Goal: Answer question/provide support

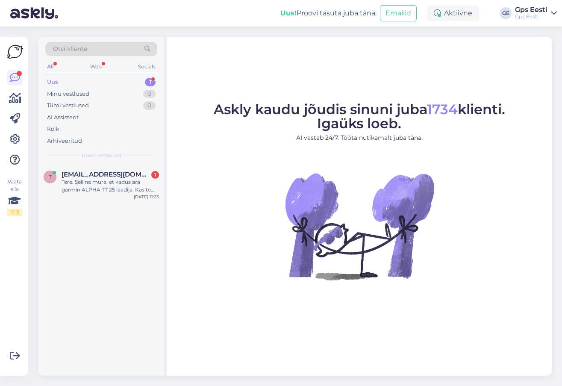
click at [115, 181] on div "Tere. Selline mure, et kadus ära garmin ALPHA TT 25 laadija. Kas te müüte erald…" at bounding box center [111, 185] width 98 height 15
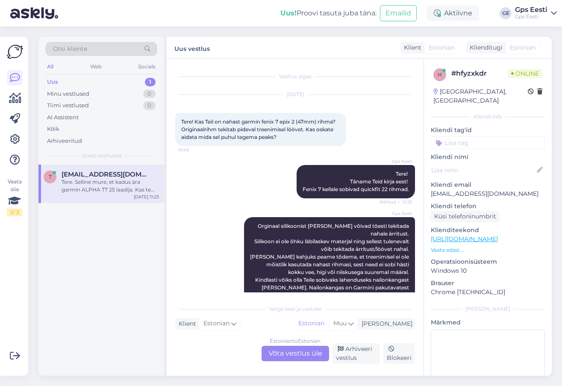
scroll to position [138, 0]
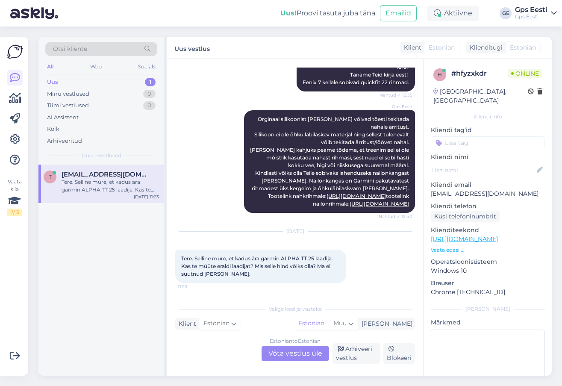
click at [295, 354] on div "Estonian to Estonian Võta vestlus üle" at bounding box center [296, 353] width 68 height 15
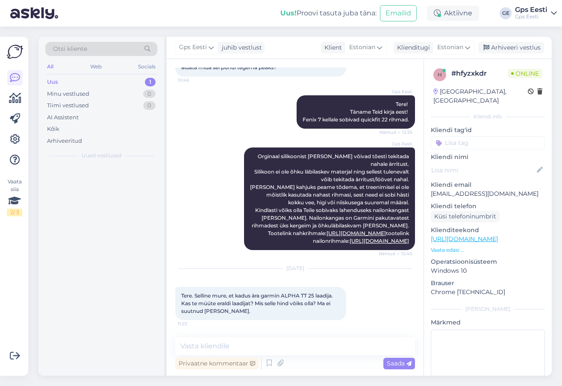
scroll to position [101, 0]
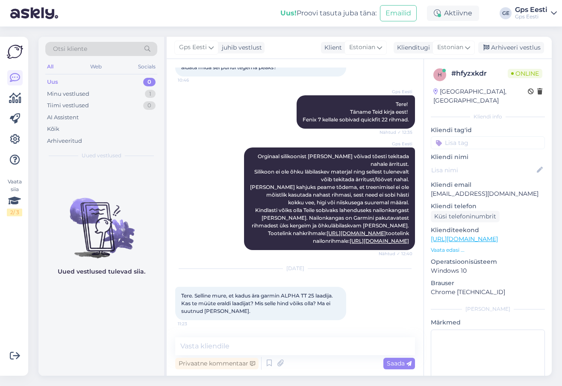
click at [470, 235] on link "[URL][DOMAIN_NAME]" at bounding box center [464, 239] width 67 height 8
click at [279, 346] on textarea at bounding box center [295, 346] width 240 height 18
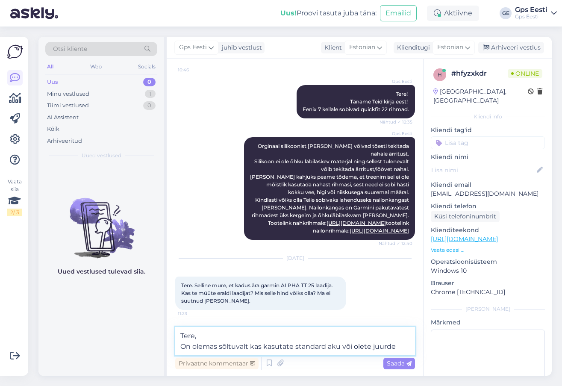
scroll to position [121, 0]
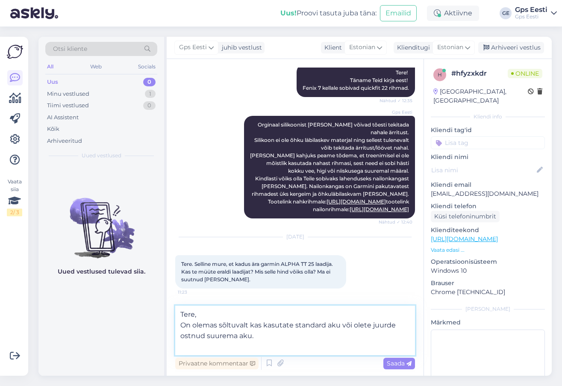
paste textarea "https://www.gpseesti.ee/seiklus/lisavarustus/laadimisklamber-alpha-t-20-tt-25:s…"
type textarea "Tere, On olemas sõltuvalt kas kasutate standard aku või olete juurde ostnud suu…"
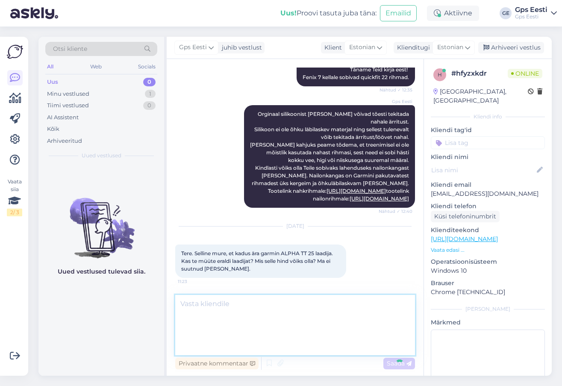
scroll to position [168, 0]
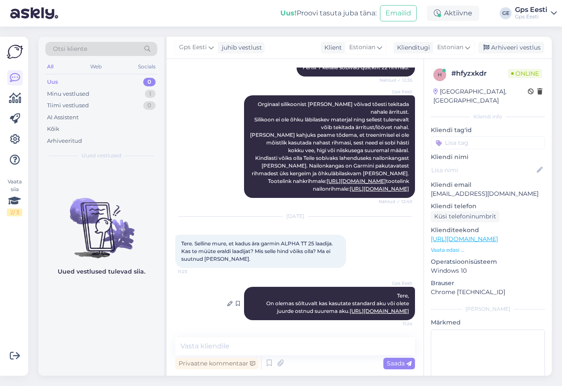
drag, startPoint x: 324, startPoint y: 295, endPoint x: 258, endPoint y: 284, distance: 67.1
click at [258, 287] on div "Gps Eesti Tere, On olemas sõltuvalt kas kasutate standard aku või olete juurde …" at bounding box center [329, 303] width 171 height 33
drag, startPoint x: 258, startPoint y: 287, endPoint x: 410, endPoint y: 311, distance: 153.8
click at [410, 311] on div "Vestlus algas Jun 25 2025 Tere! Kas Teil on nahast garmin fenix 7 epix 2 (47mm)…" at bounding box center [299, 199] width 248 height 262
drag, startPoint x: 389, startPoint y: 273, endPoint x: 409, endPoint y: 314, distance: 45.3
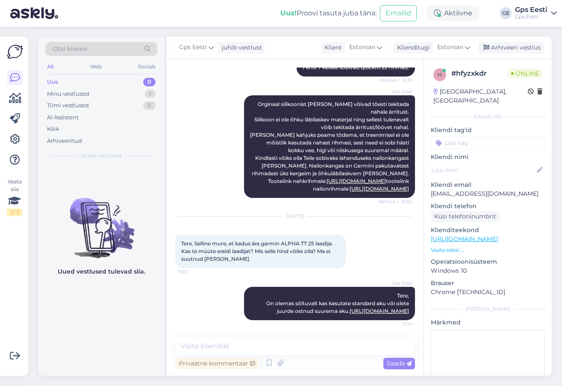
click at [409, 314] on div "Vestlus algas Jun 25 2025 Tere! Kas Teil on nahast garmin fenix 7 epix 2 (47mm)…" at bounding box center [299, 199] width 248 height 262
copy span "Tere, On olemas sõltuvalt kas kasutate standard aku või olete juurde ostnud suu…"
click at [93, 356] on div "Uued vestlused tulevad siia." at bounding box center [101, 270] width 126 height 211
drag, startPoint x: 505, startPoint y: 49, endPoint x: 417, endPoint y: 30, distance: 89.7
click at [505, 49] on div "Arhiveeri vestlus" at bounding box center [512, 48] width 66 height 12
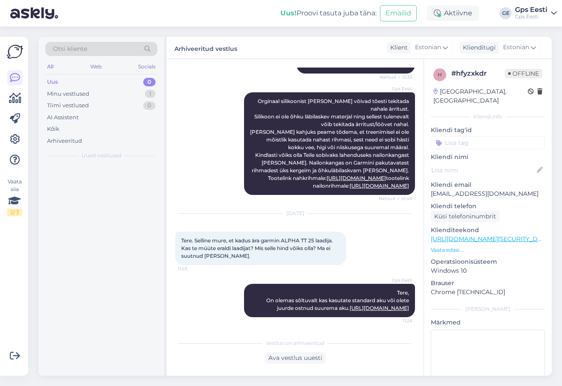
scroll to position [171, 0]
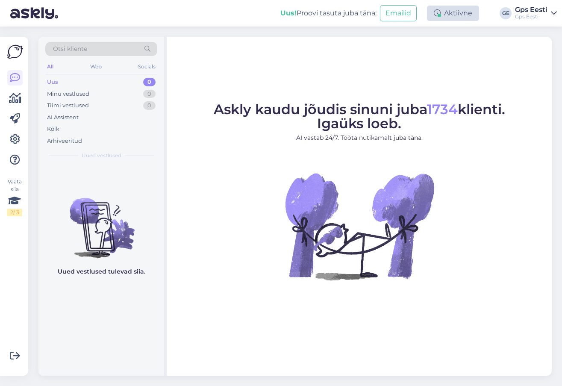
click at [454, 10] on div "Aktiivne" at bounding box center [453, 13] width 52 height 15
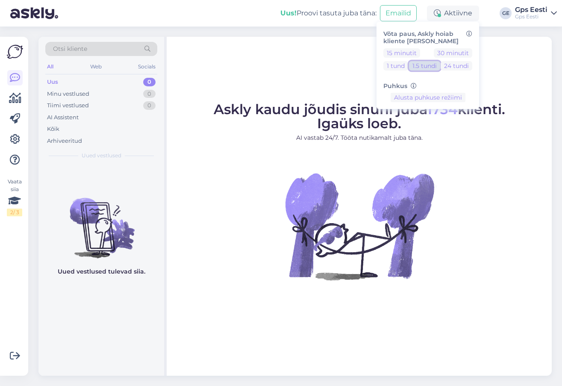
click at [414, 65] on button "1.5 tundi" at bounding box center [424, 65] width 31 height 9
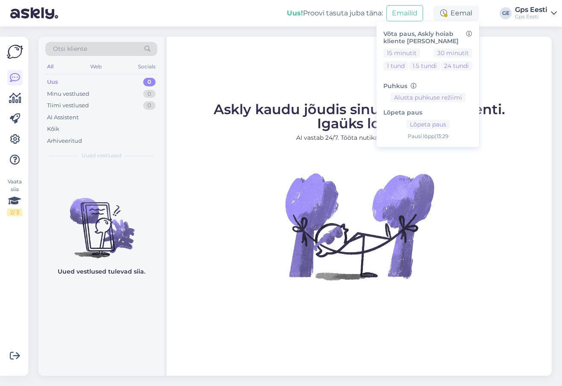
click at [270, 67] on div "Askly kaudu jõudis sinuni juba 1734 klienti. Igaüks loeb. AI vastab 24/7. Tööta…" at bounding box center [359, 206] width 385 height 339
